Goal: Task Accomplishment & Management: Manage account settings

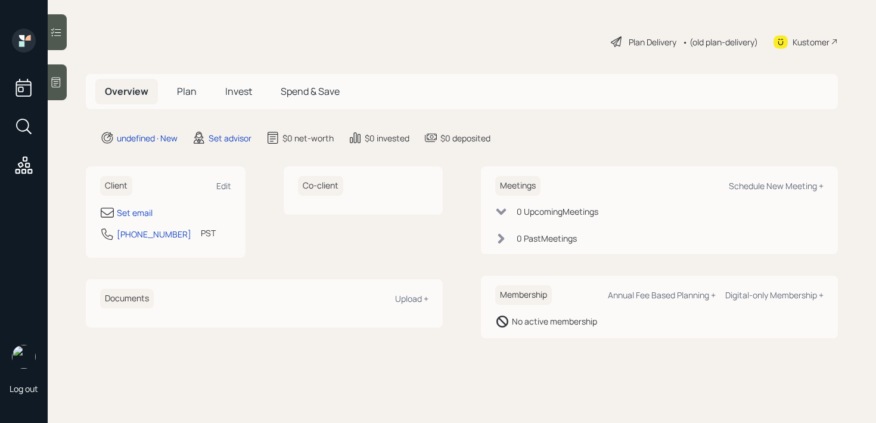
click at [139, 205] on div "Set email" at bounding box center [165, 212] width 131 height 14
click at [139, 209] on div "Set email" at bounding box center [135, 212] width 36 height 13
select select "America/Los_Angeles"
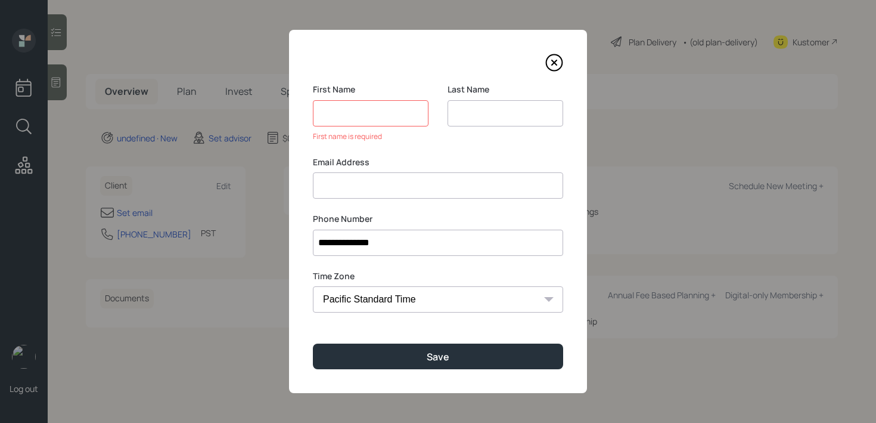
click at [461, 118] on input at bounding box center [506, 113] width 116 height 26
type input "[PERSON_NAME]"
click at [383, 120] on input at bounding box center [371, 113] width 116 height 26
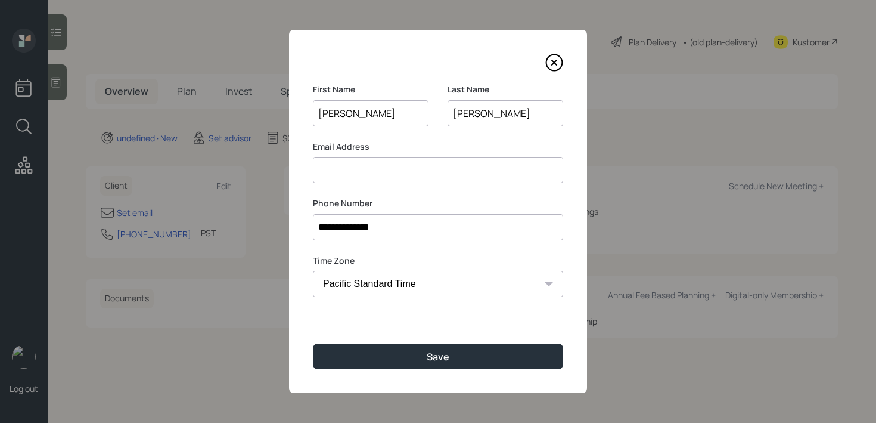
type input "[PERSON_NAME]"
click at [401, 150] on label "Email Address" at bounding box center [438, 147] width 250 height 12
click at [401, 160] on input at bounding box center [438, 170] width 250 height 26
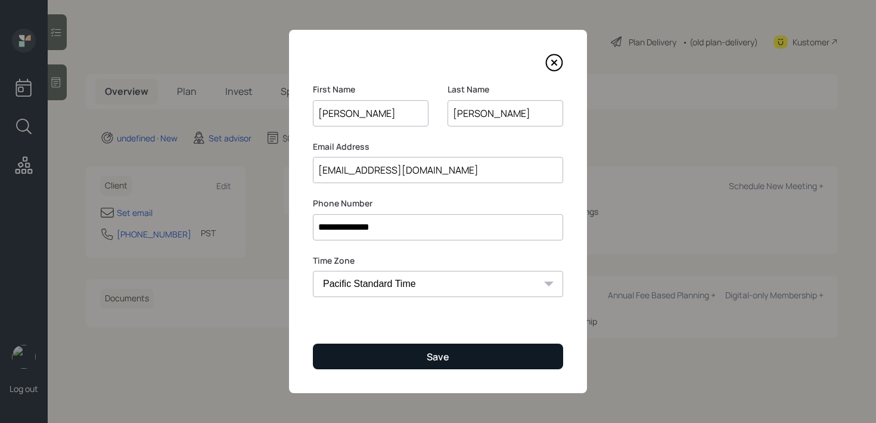
type input "[EMAIL_ADDRESS][DOMAIN_NAME]"
click at [356, 353] on button "Save" at bounding box center [438, 356] width 250 height 26
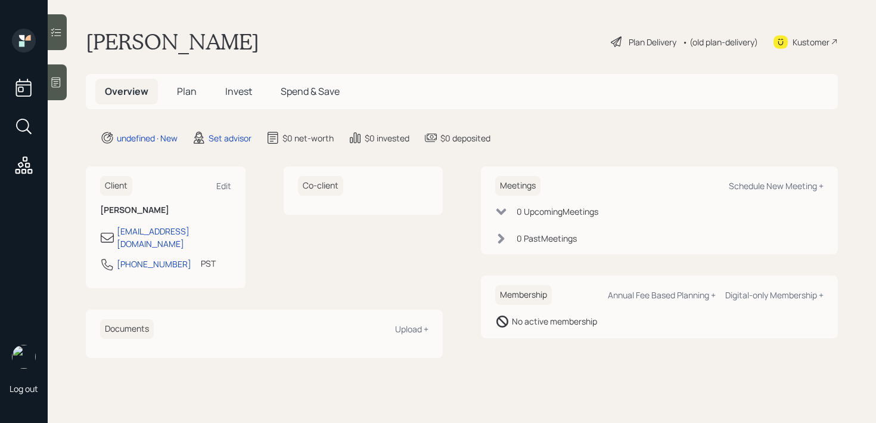
click at [59, 84] on icon at bounding box center [56, 82] width 12 height 12
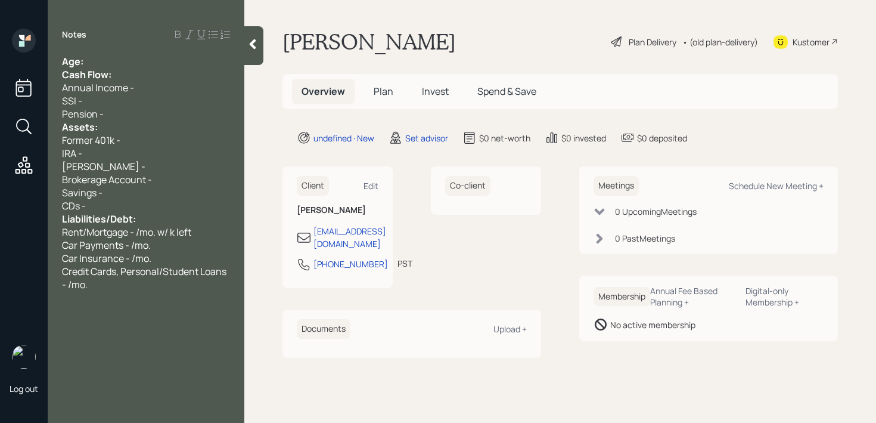
click at [170, 58] on div "Age:" at bounding box center [146, 61] width 168 height 13
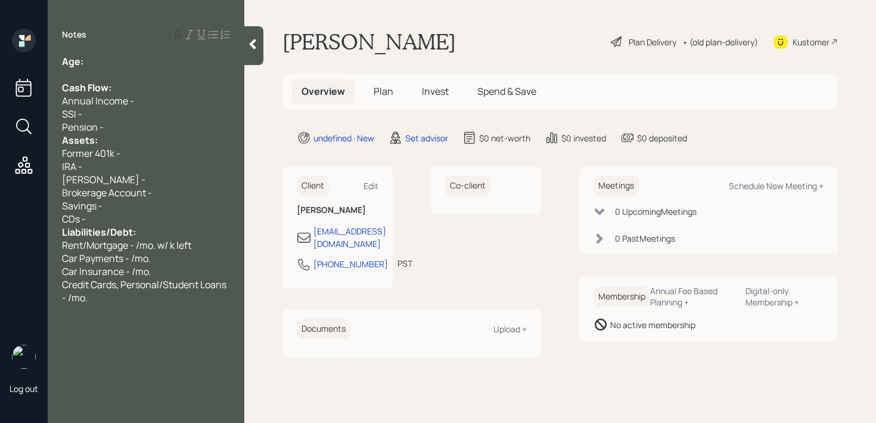
click at [139, 134] on div "Assets:" at bounding box center [146, 140] width 168 height 13
click at [109, 114] on div "SSI -" at bounding box center [146, 113] width 168 height 13
click at [109, 119] on div "SSI -" at bounding box center [146, 113] width 168 height 13
click at [110, 121] on div "Pension -" at bounding box center [146, 126] width 168 height 13
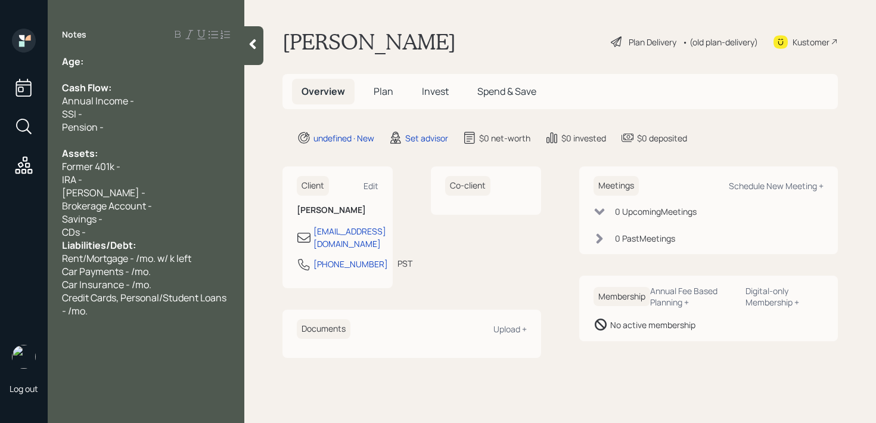
click at [163, 222] on div "Savings -" at bounding box center [146, 218] width 168 height 13
click at [163, 235] on div "CDs -" at bounding box center [146, 231] width 168 height 13
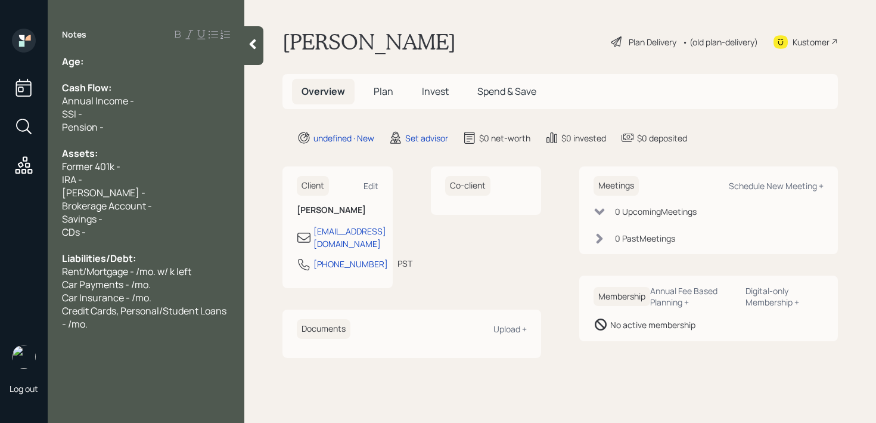
click at [256, 51] on div at bounding box center [253, 45] width 19 height 39
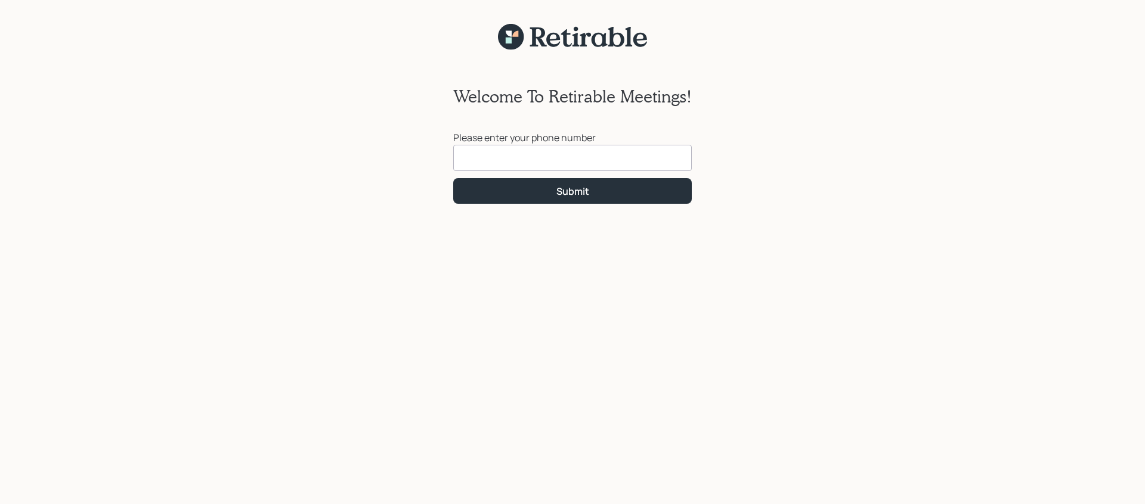
click at [610, 165] on input at bounding box center [572, 158] width 238 height 26
click at [652, 151] on input at bounding box center [572, 158] width 238 height 26
